Goal: Navigation & Orientation: Find specific page/section

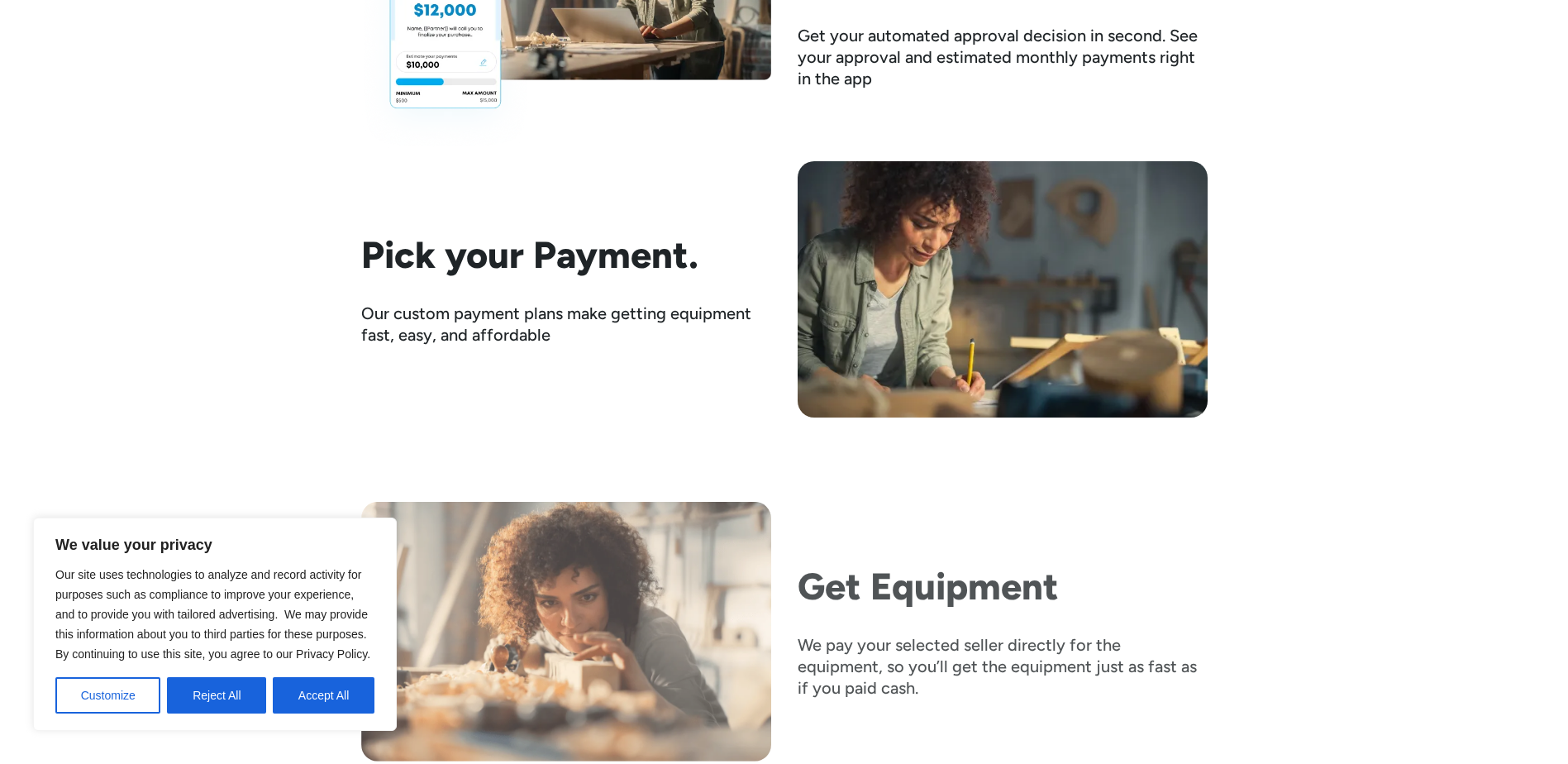
scroll to position [2978, 0]
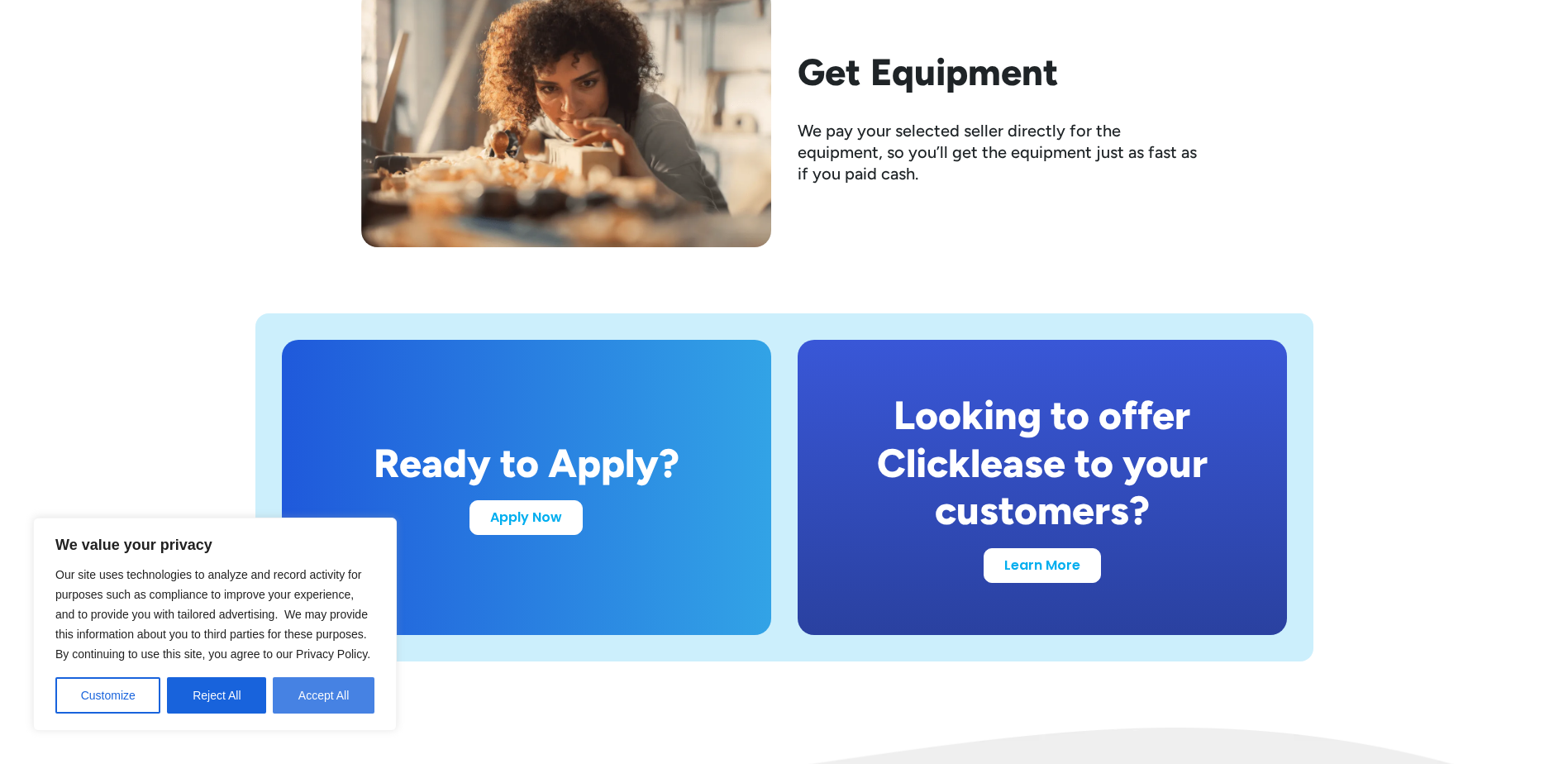
click at [317, 692] on button "Accept All" at bounding box center [323, 695] width 102 height 36
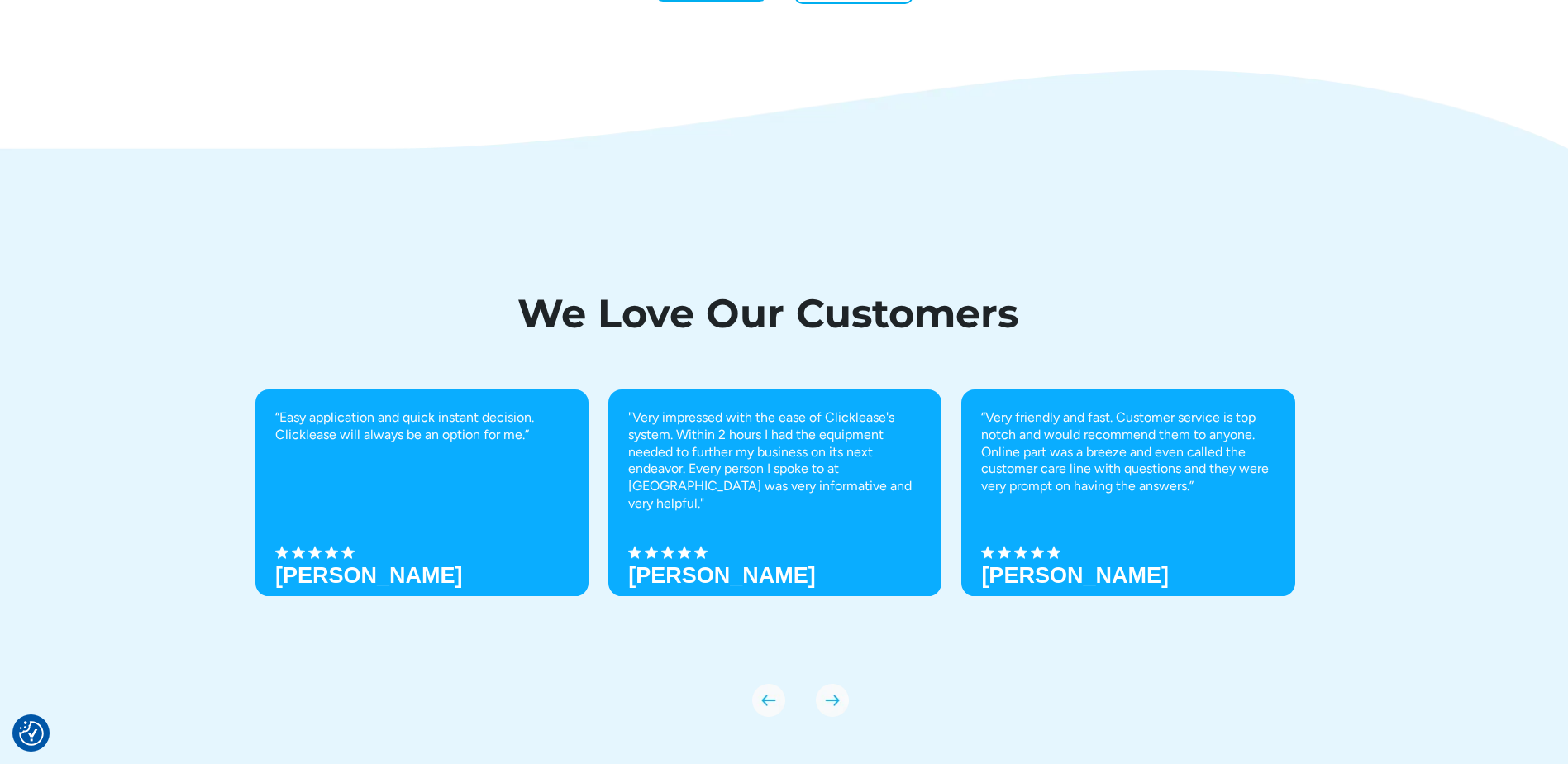
scroll to position [5790, 0]
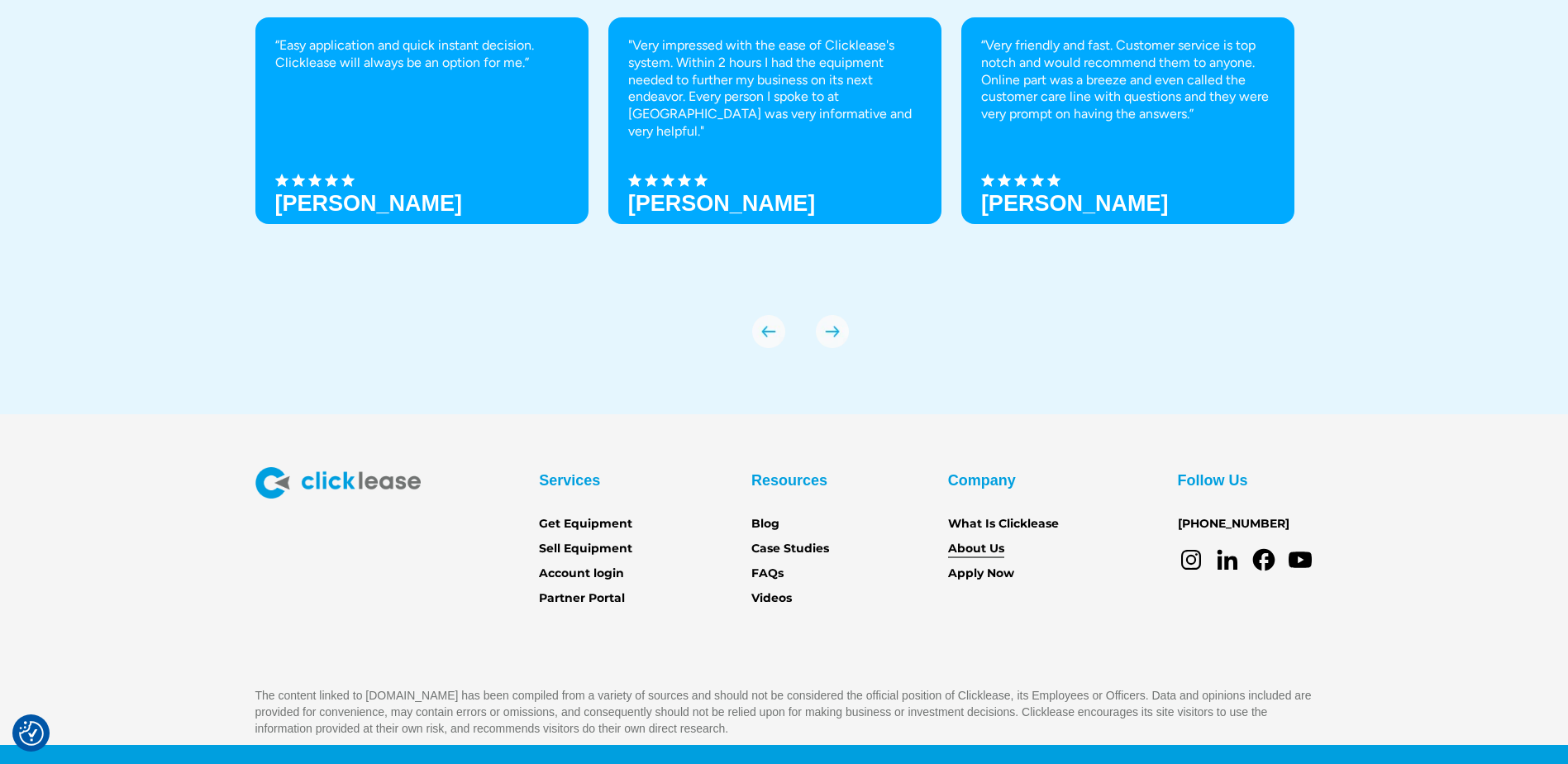
click at [988, 544] on link "About Us" at bounding box center [976, 549] width 56 height 18
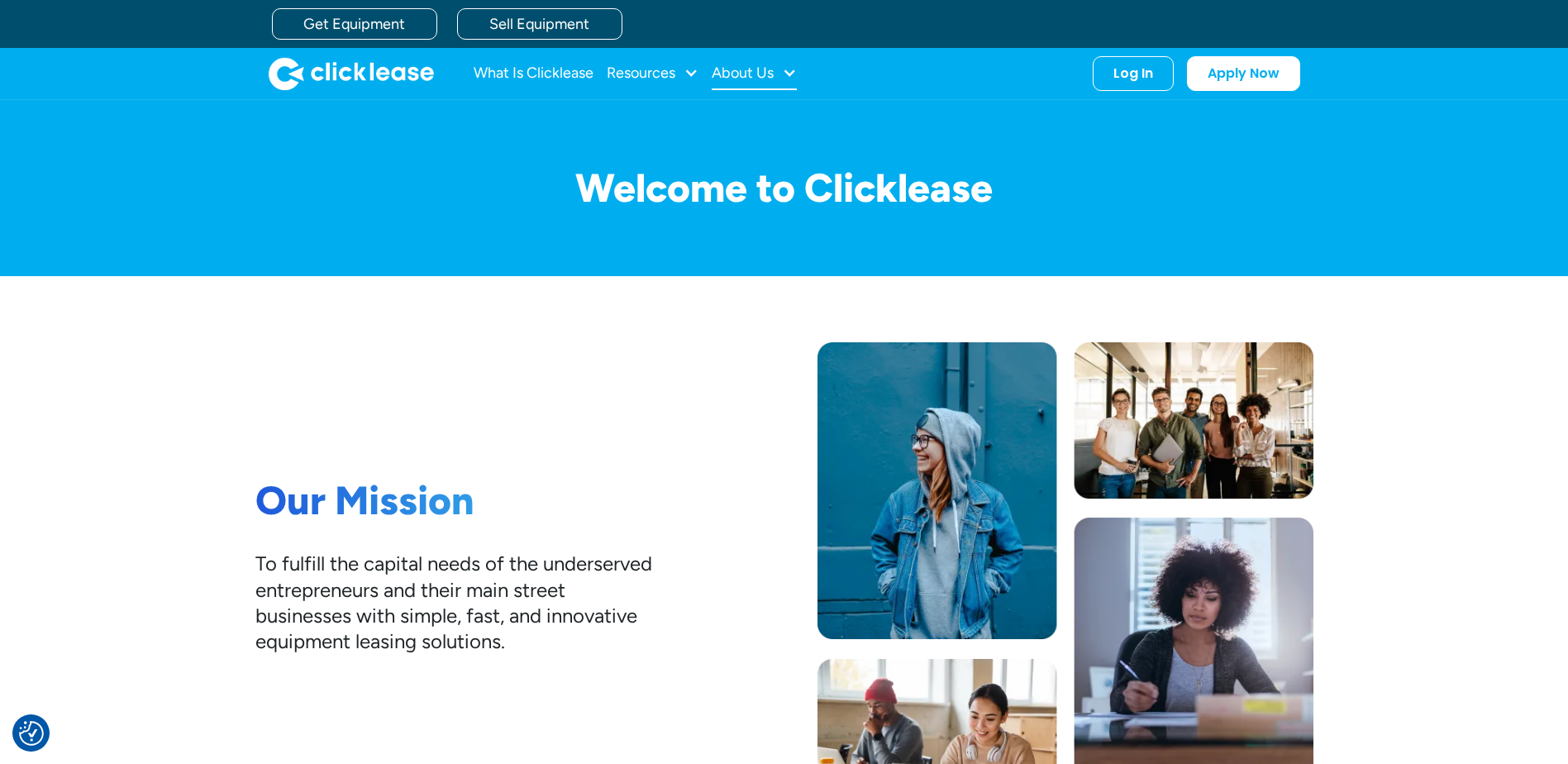
click at [779, 77] on div "About Us" at bounding box center [755, 73] width 85 height 33
click at [756, 123] on link "About Us" at bounding box center [756, 128] width 71 height 30
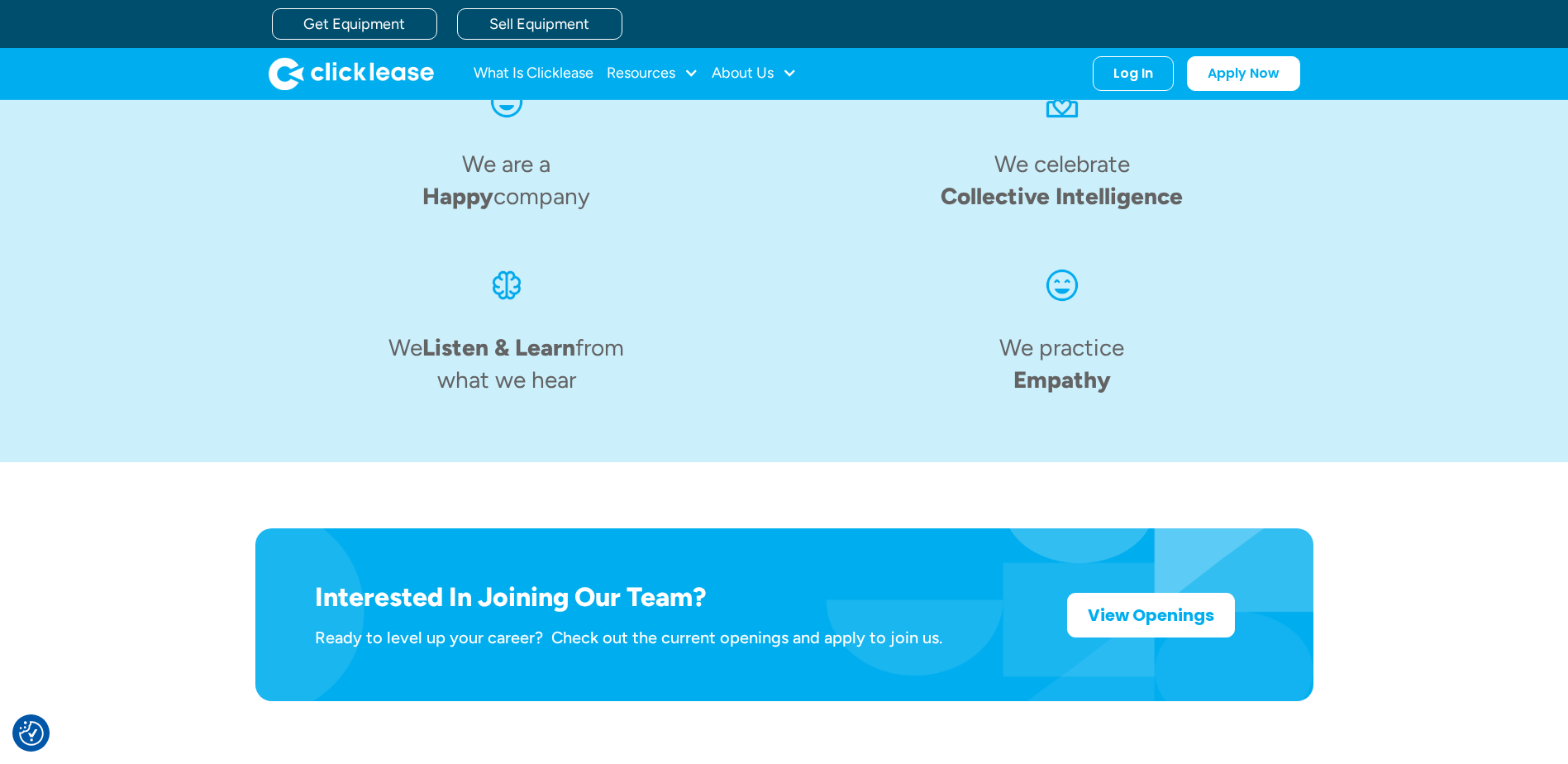
scroll to position [2232, 0]
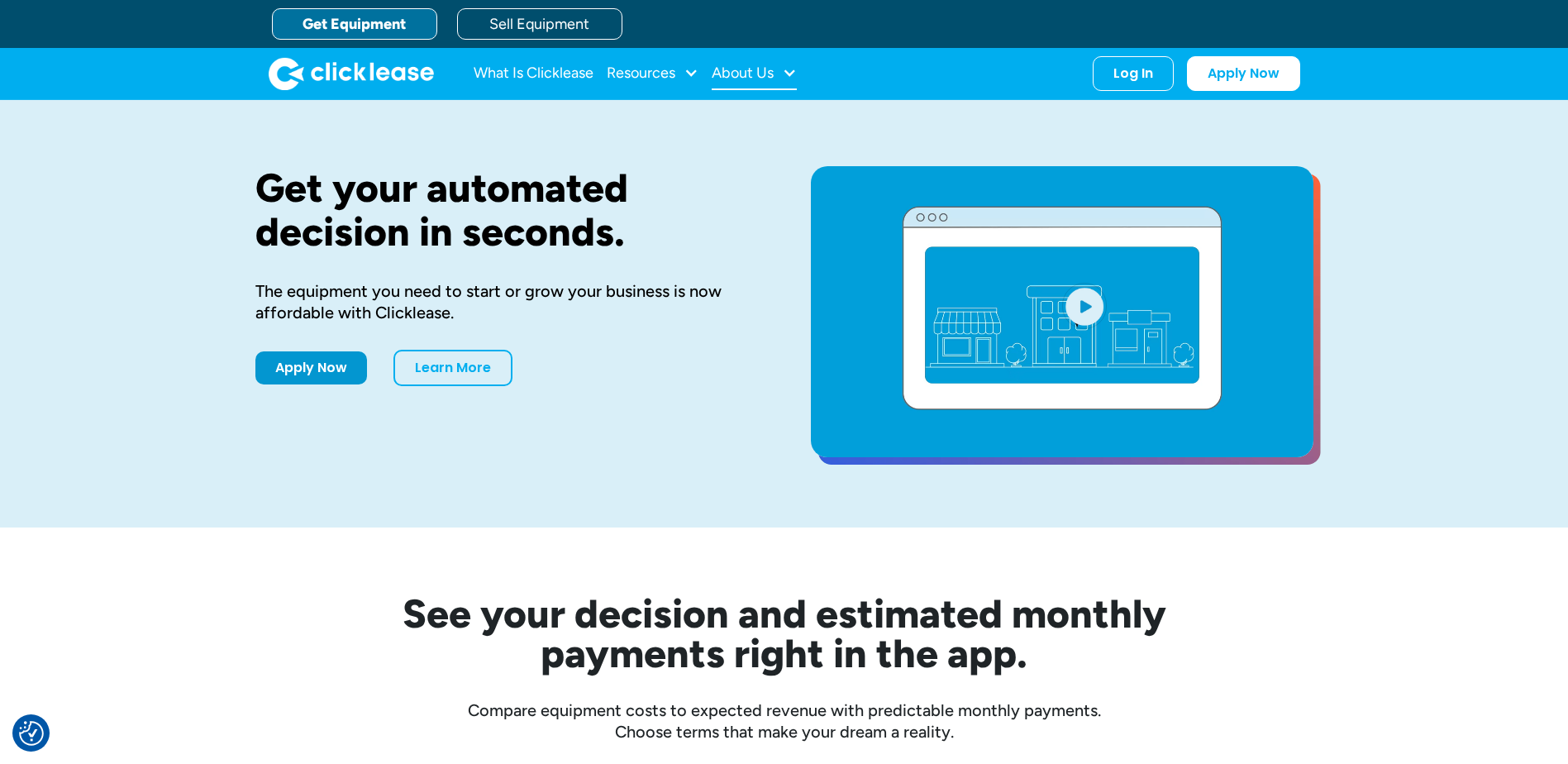
click at [769, 73] on div "About Us" at bounding box center [743, 73] width 62 height 0
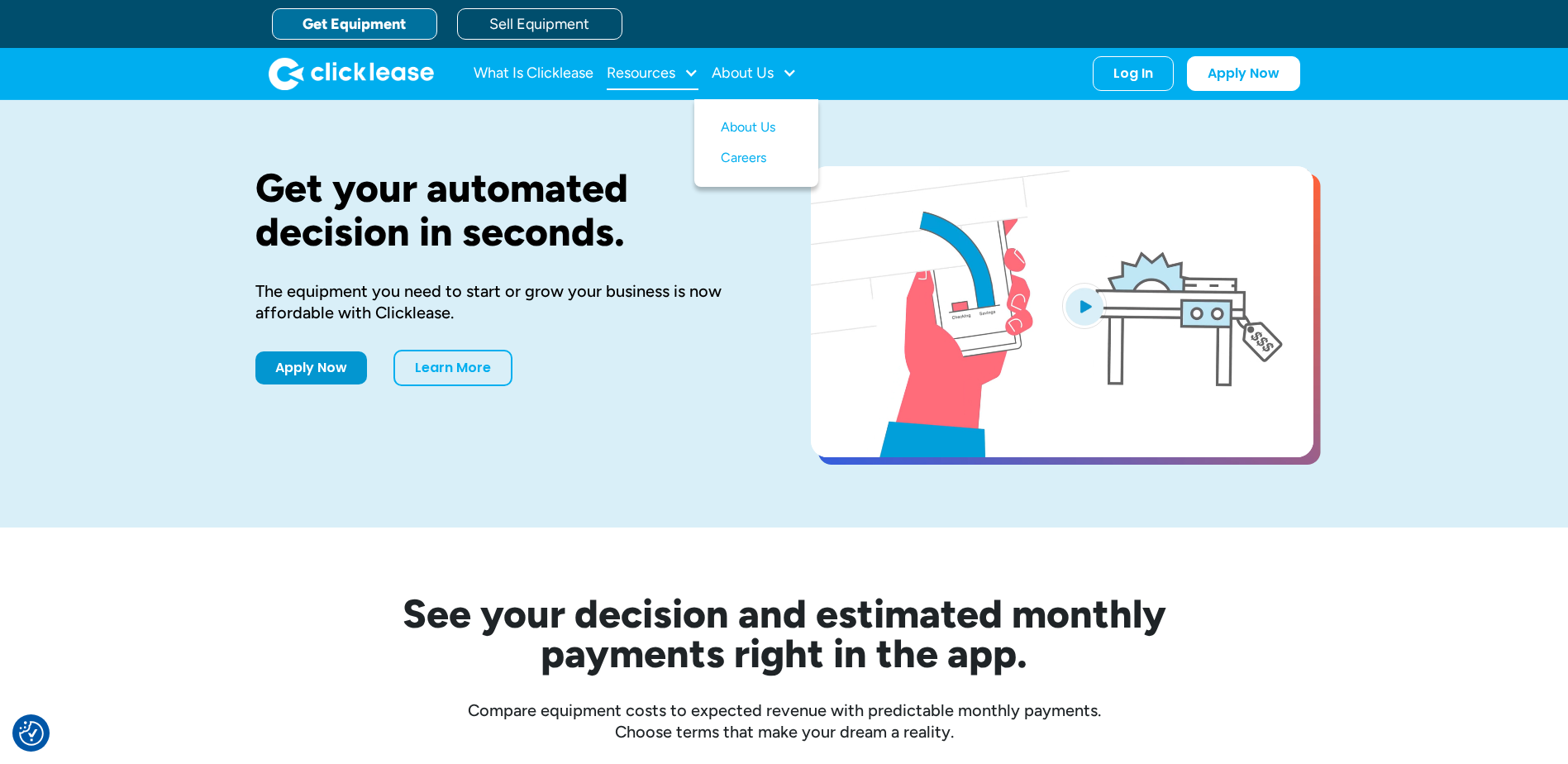
click at [681, 71] on div "Resources" at bounding box center [652, 73] width 91 height 33
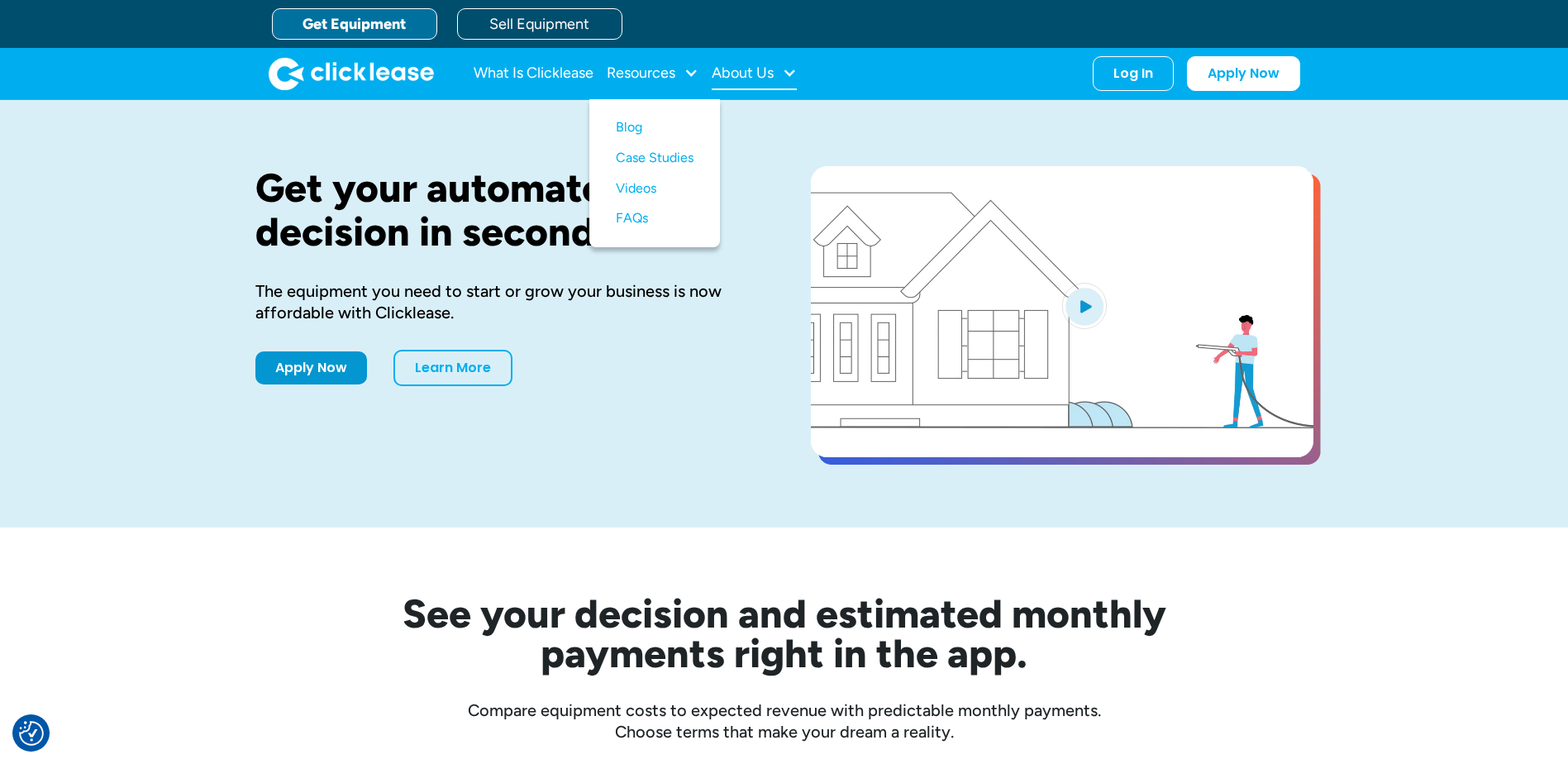
click at [748, 73] on div "About Us" at bounding box center [743, 73] width 62 height 0
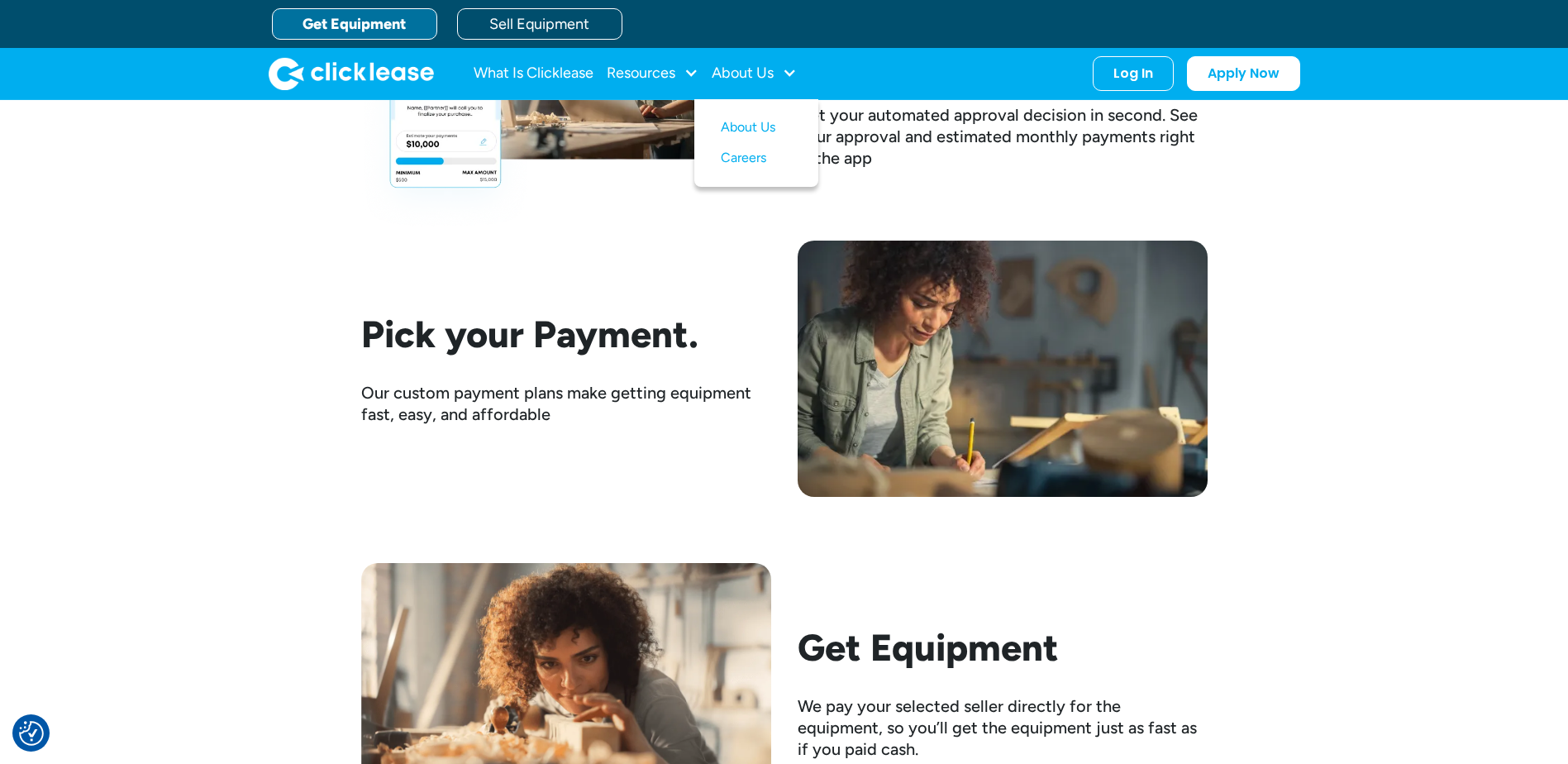
scroll to position [2103, 0]
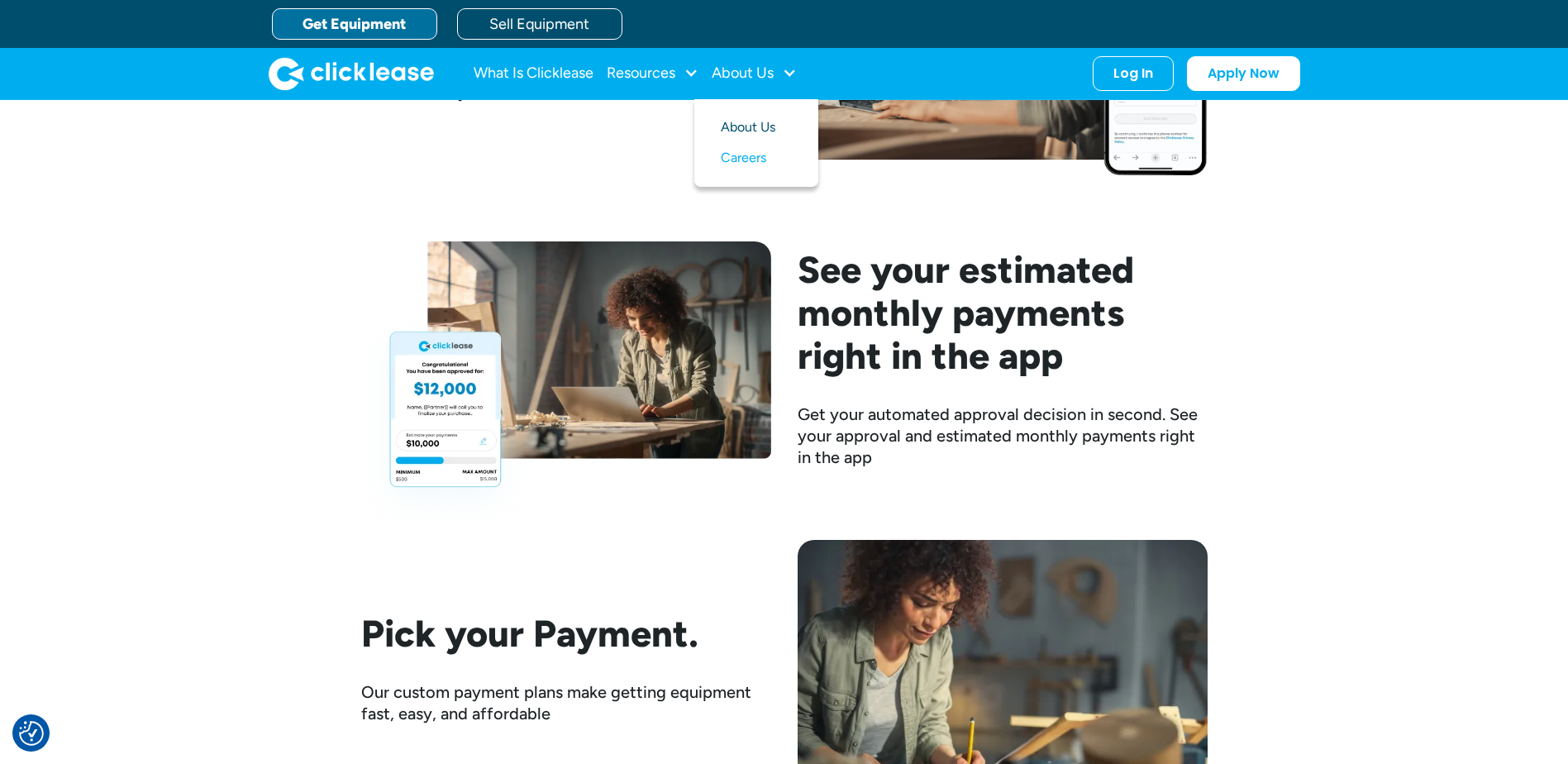
click at [734, 126] on link "About Us" at bounding box center [756, 128] width 71 height 30
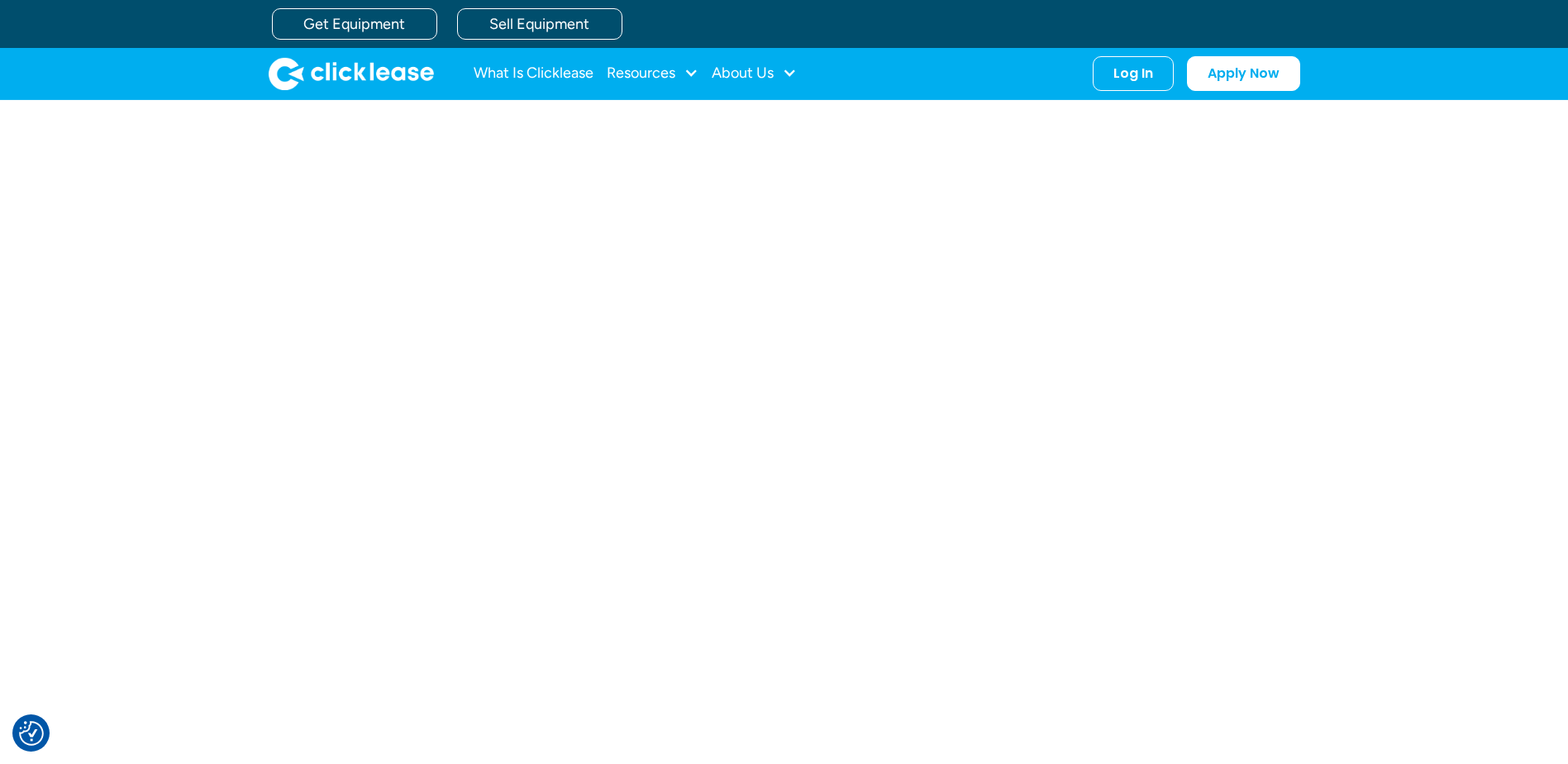
scroll to position [744, 0]
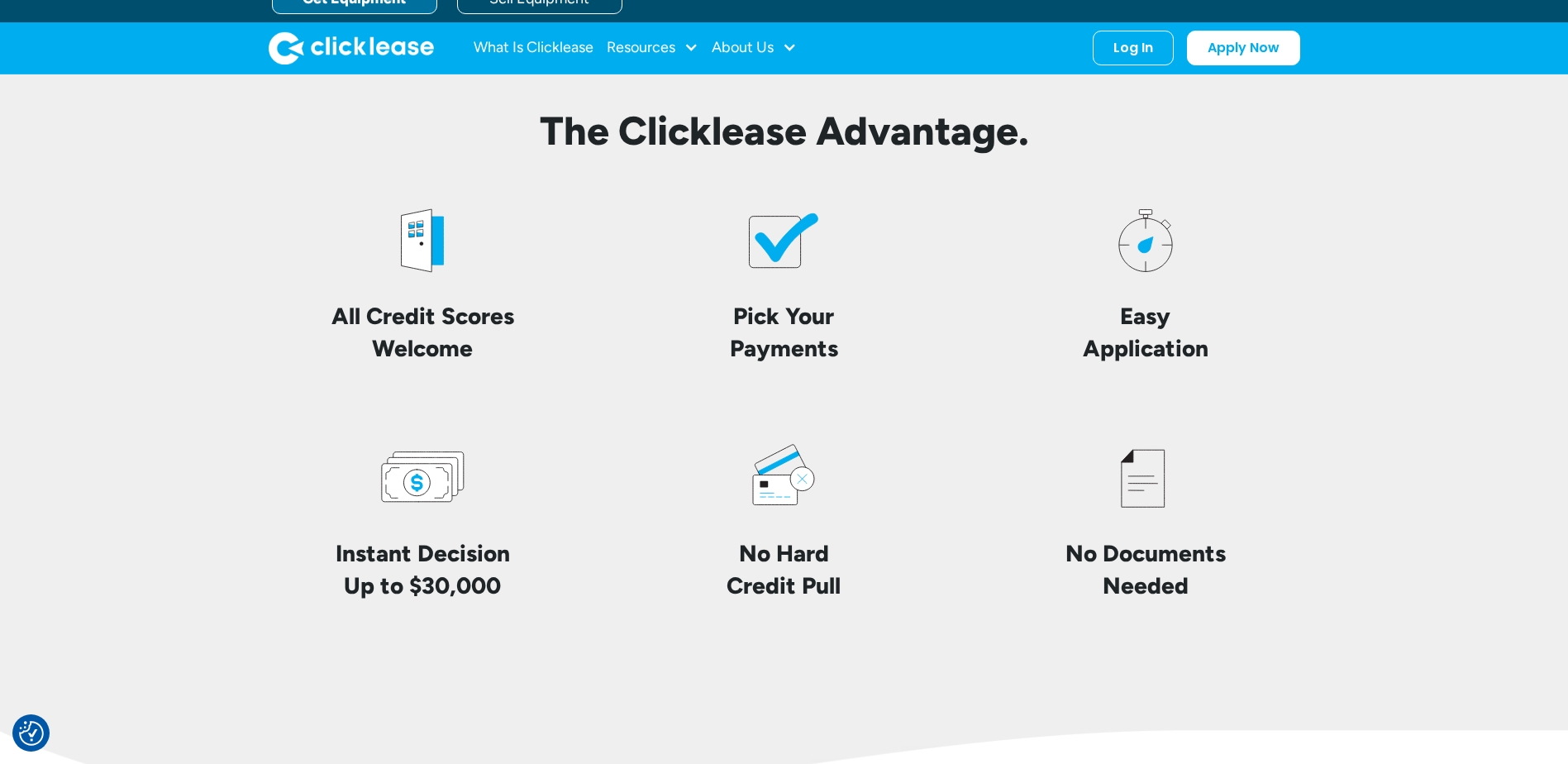
scroll to position [3136, 0]
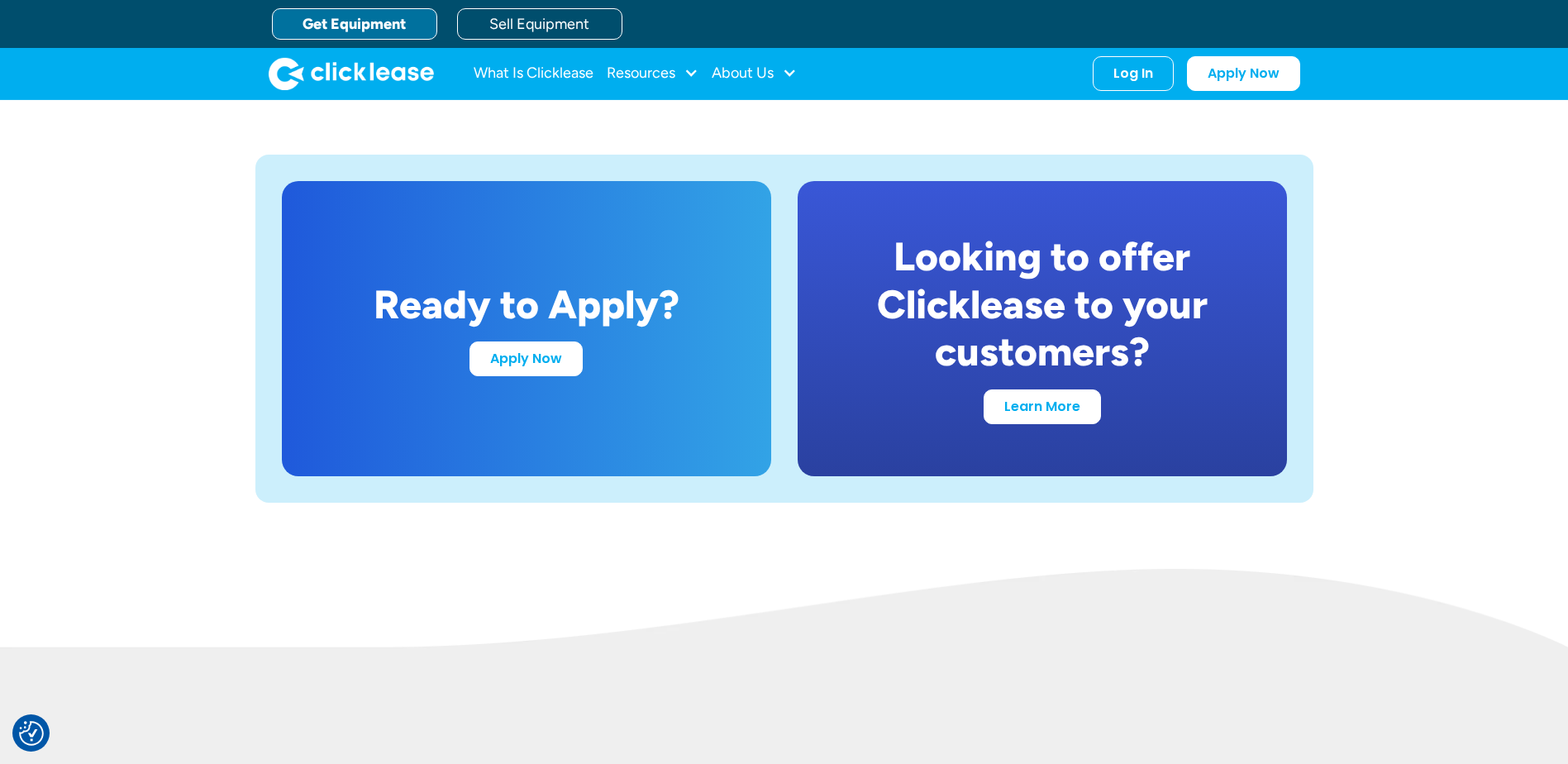
click at [788, 685] on img at bounding box center [784, 640] width 1568 height 140
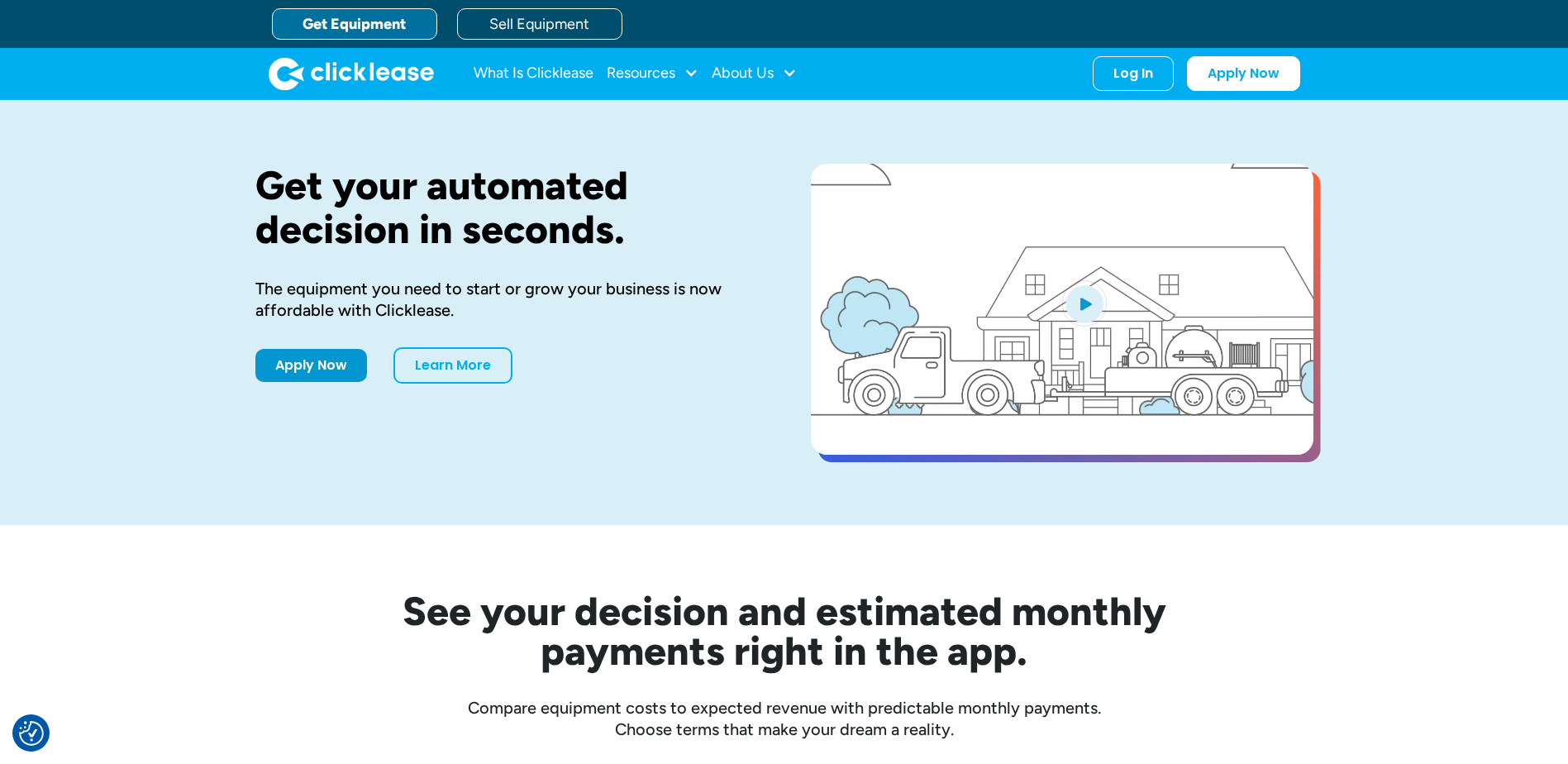
scroll to position [0, 0]
